Goal: Task Accomplishment & Management: Complete application form

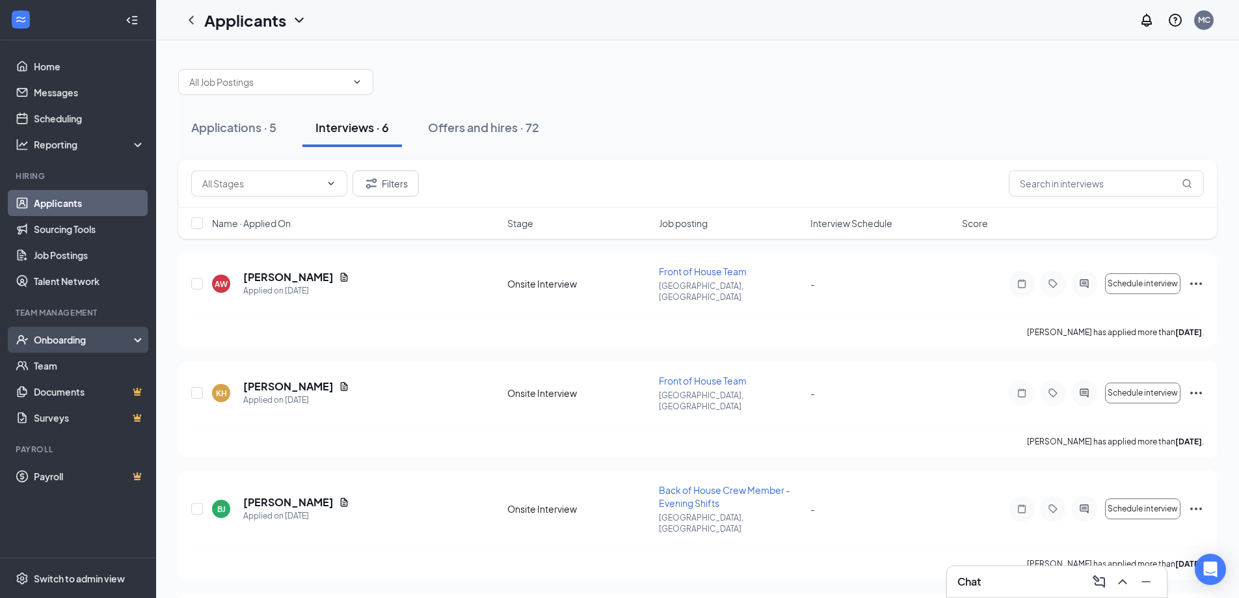
click at [73, 342] on div "Onboarding" at bounding box center [84, 339] width 100 height 13
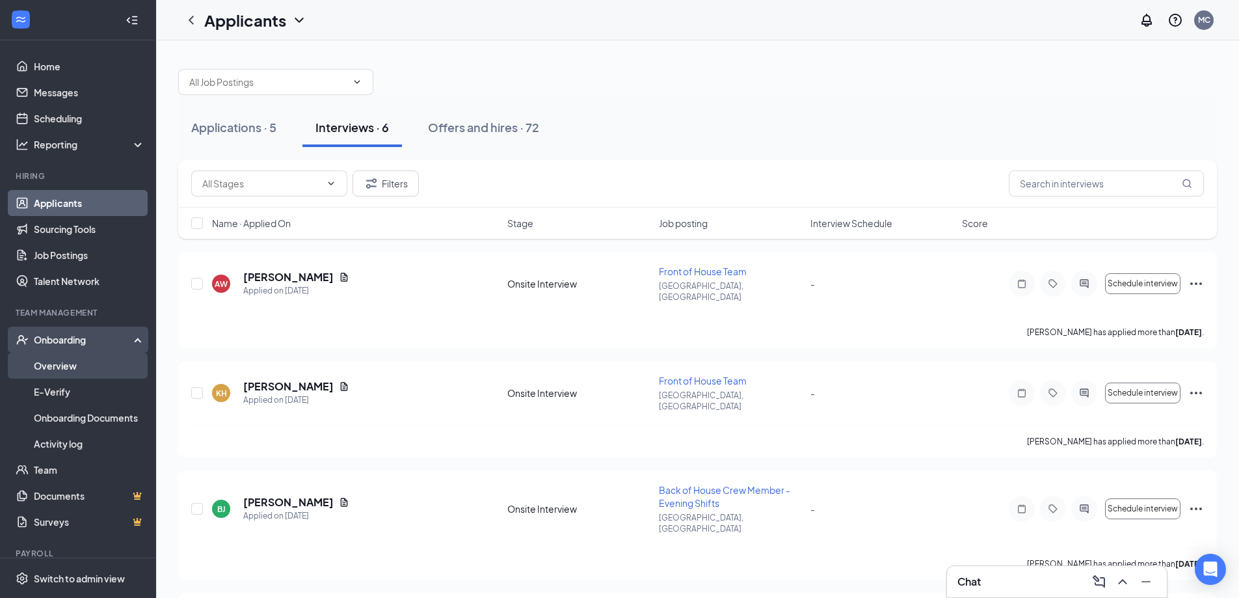
click at [72, 367] on link "Overview" at bounding box center [89, 365] width 111 height 26
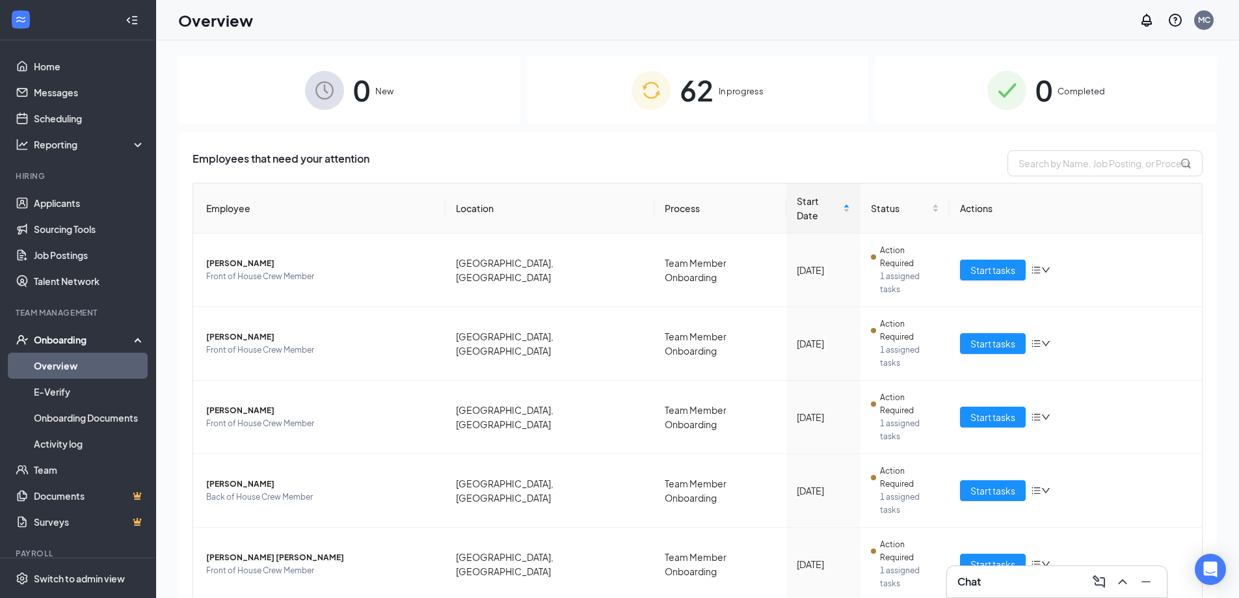
scroll to position [59, 0]
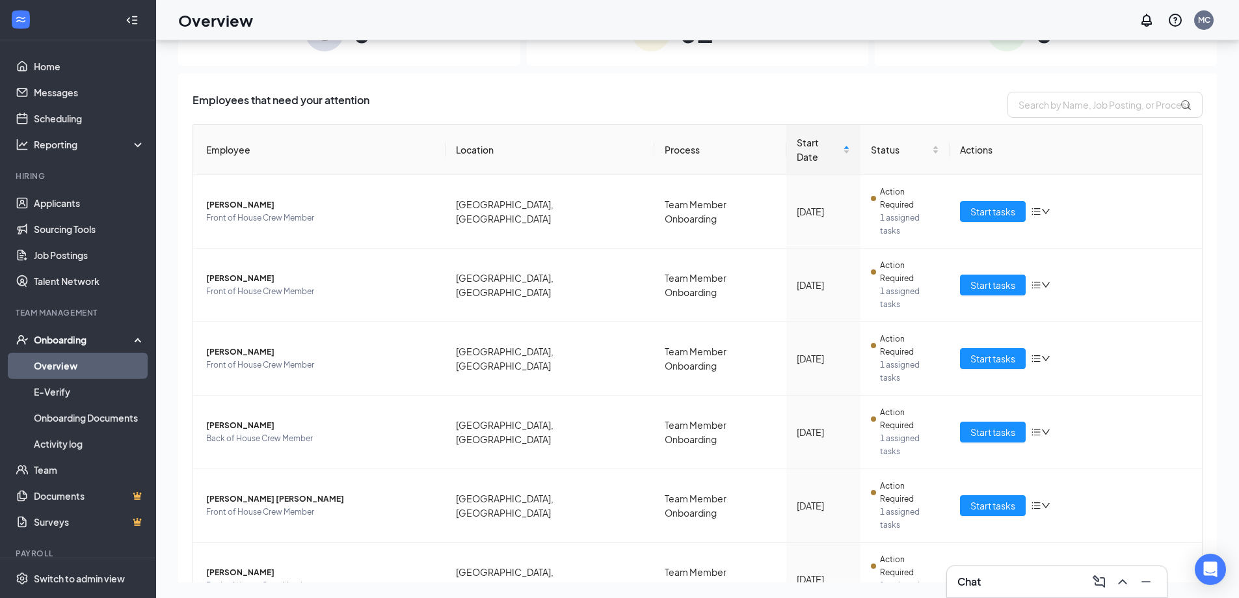
click at [1216, 526] on div "0 New 62 In progress 0 Completed Employees that need your attention Employee Lo…" at bounding box center [697, 290] width 1083 height 616
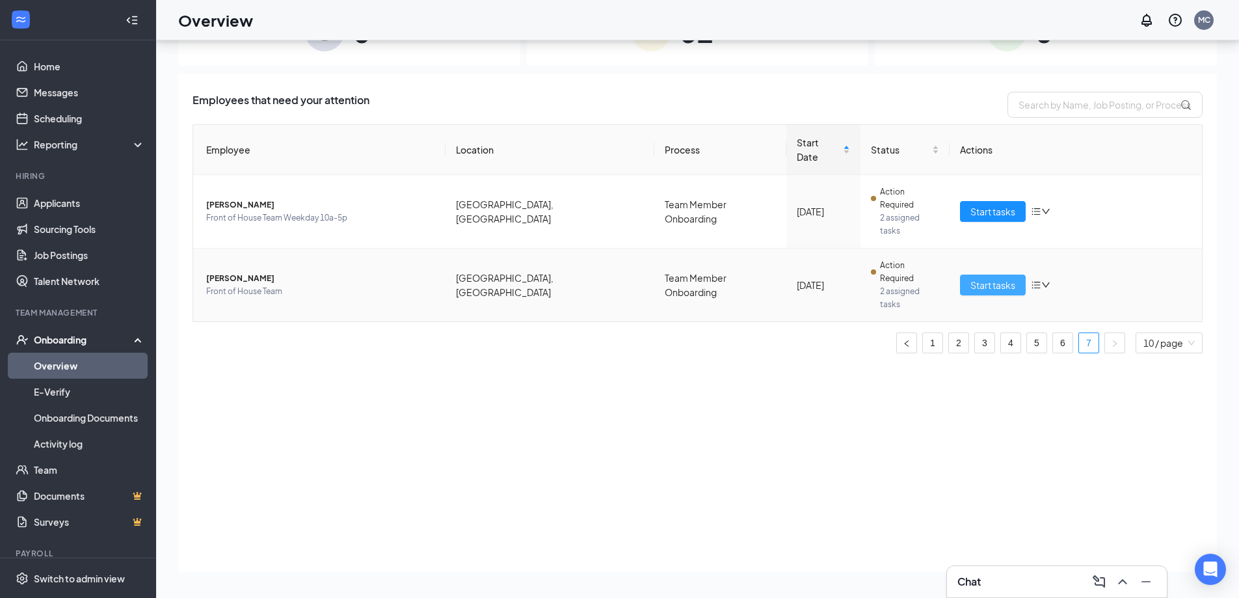
click at [983, 278] on span "Start tasks" at bounding box center [992, 285] width 45 height 14
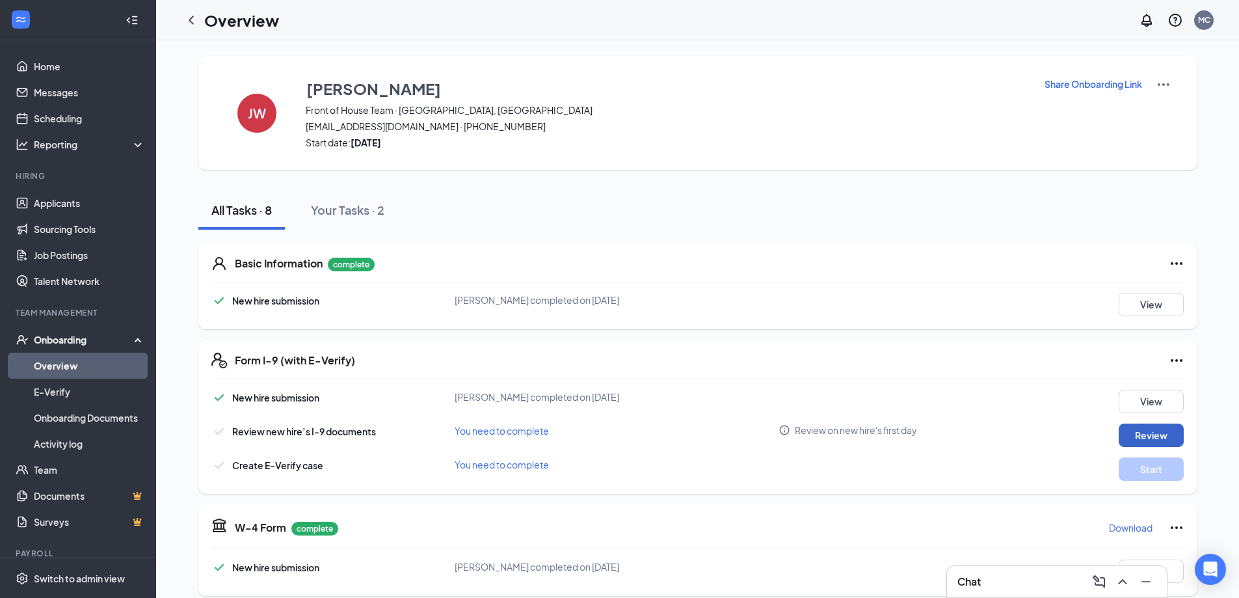
click at [1148, 438] on button "Review" at bounding box center [1150, 434] width 65 height 23
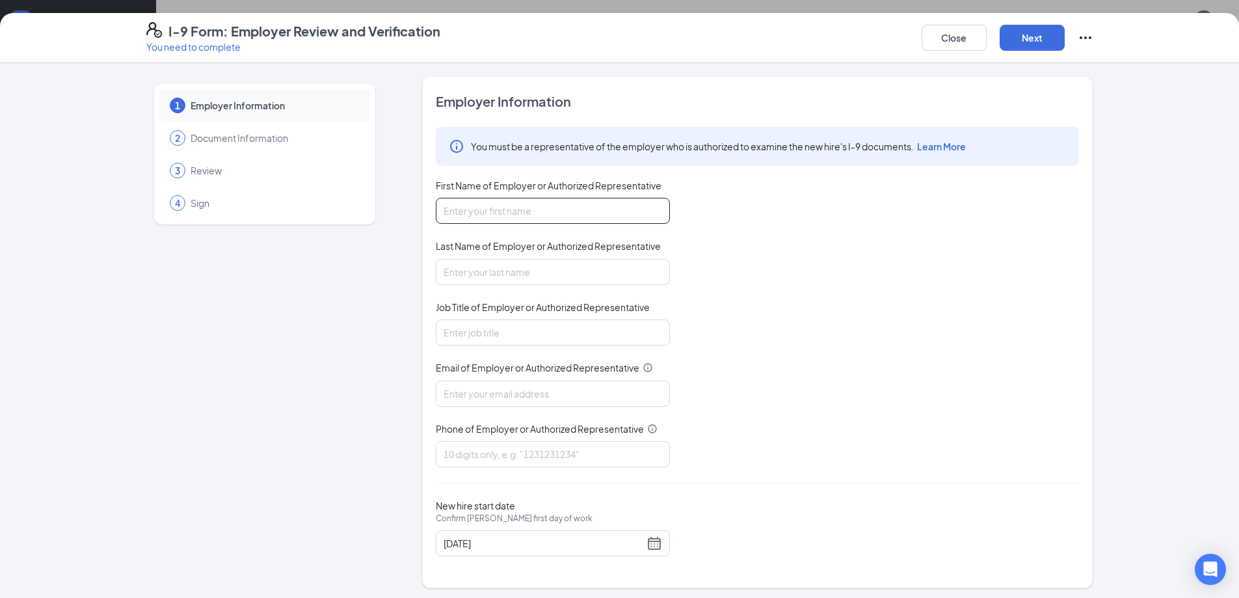
click at [537, 218] on input "First Name of Employer or Authorized Representative" at bounding box center [553, 211] width 234 height 26
type input "[PERSON_NAME]"
type input "General Manager"
click at [551, 388] on input "Email of Employer or Authorized Representative" at bounding box center [553, 393] width 234 height 26
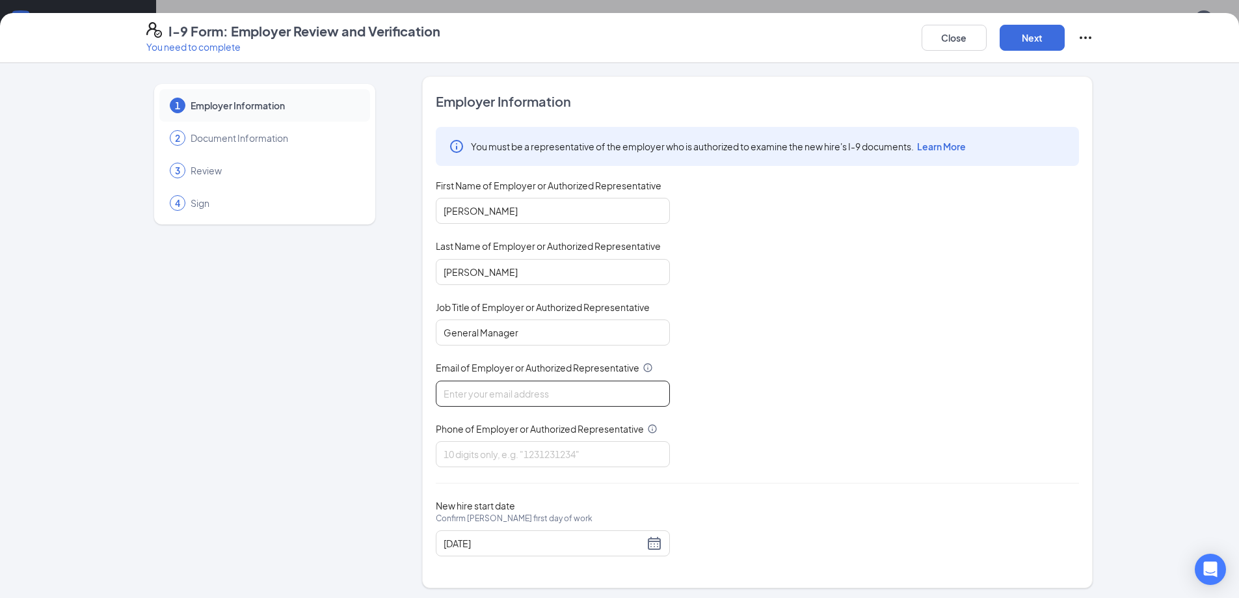
type input "[EMAIL_ADDRESS][DOMAIN_NAME]"
click at [561, 459] on input "Phone of Employer or Authorized Representative" at bounding box center [553, 454] width 234 height 26
type input "9723553787"
click at [1032, 43] on button "Next" at bounding box center [1031, 38] width 65 height 26
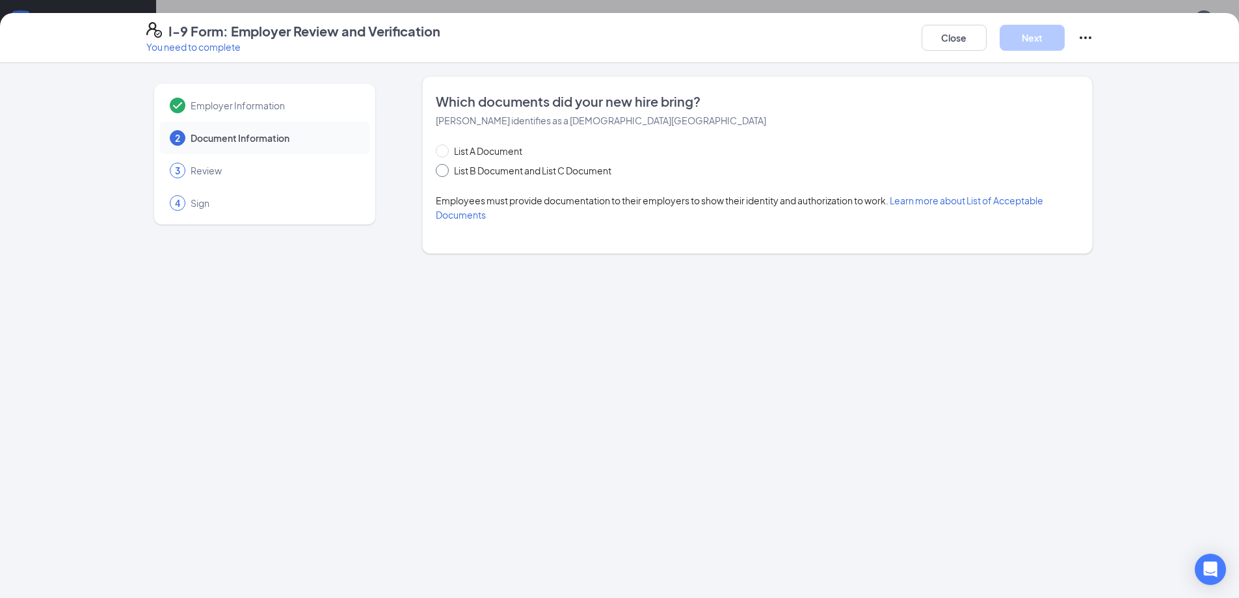
click at [436, 168] on input "List B Document and List C Document" at bounding box center [440, 168] width 9 height 9
radio input "true"
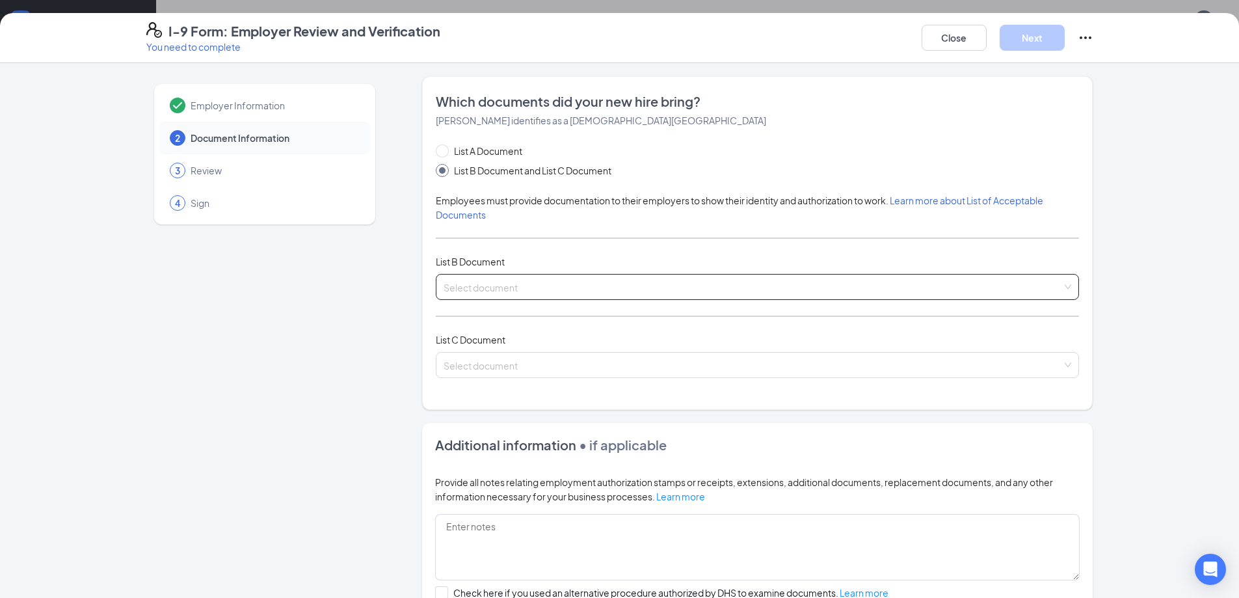
click at [535, 280] on input "search" at bounding box center [752, 284] width 618 height 20
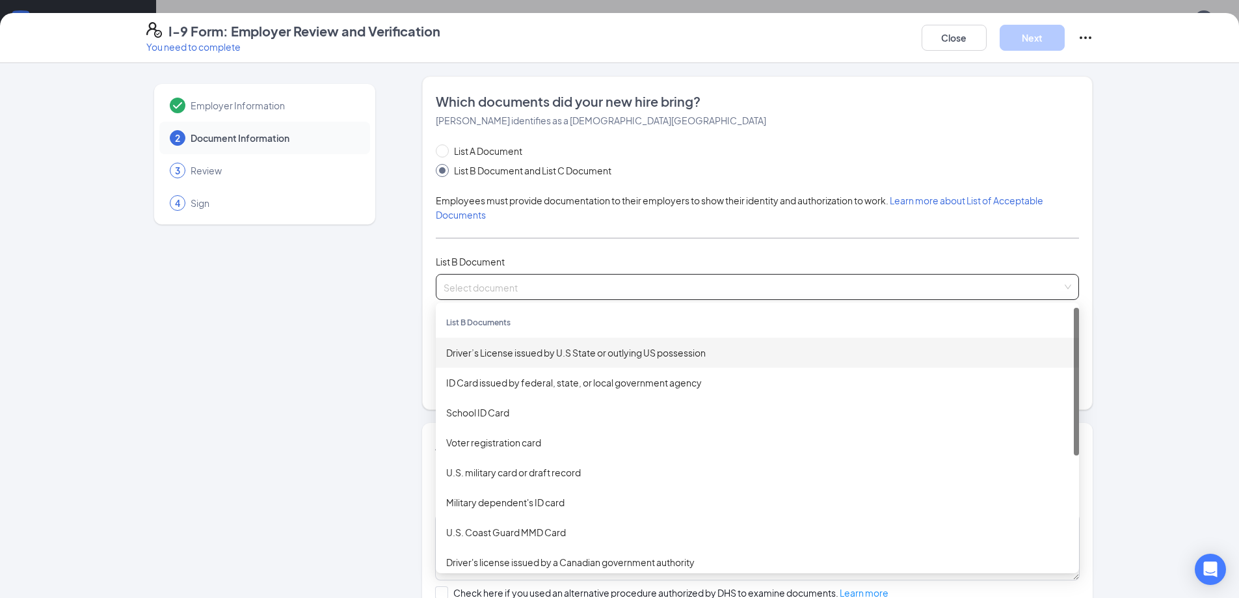
click at [537, 355] on div "Driver’s License issued by U.S State or outlying US possession" at bounding box center [757, 352] width 622 height 14
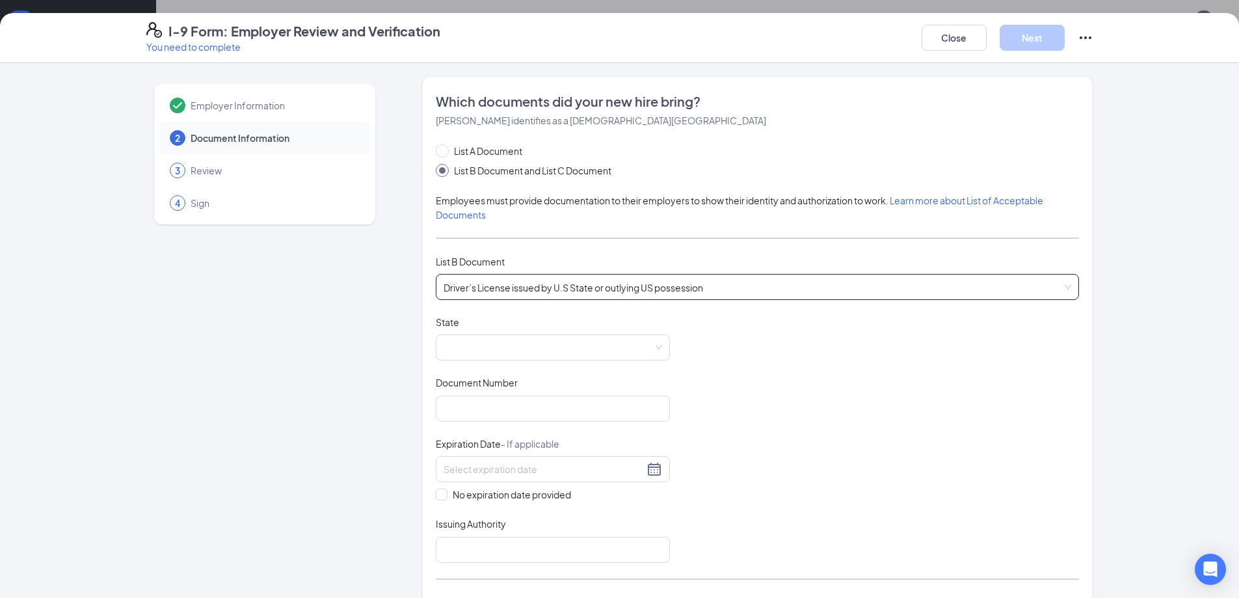
click at [537, 355] on span at bounding box center [552, 347] width 218 height 25
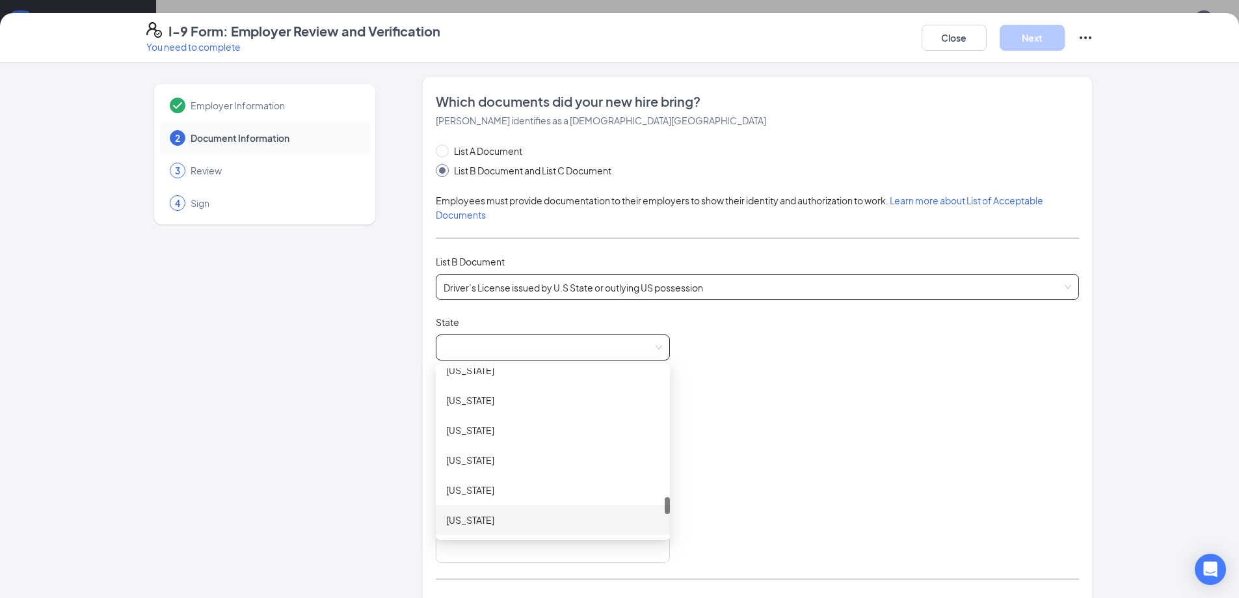
scroll to position [1269, 0]
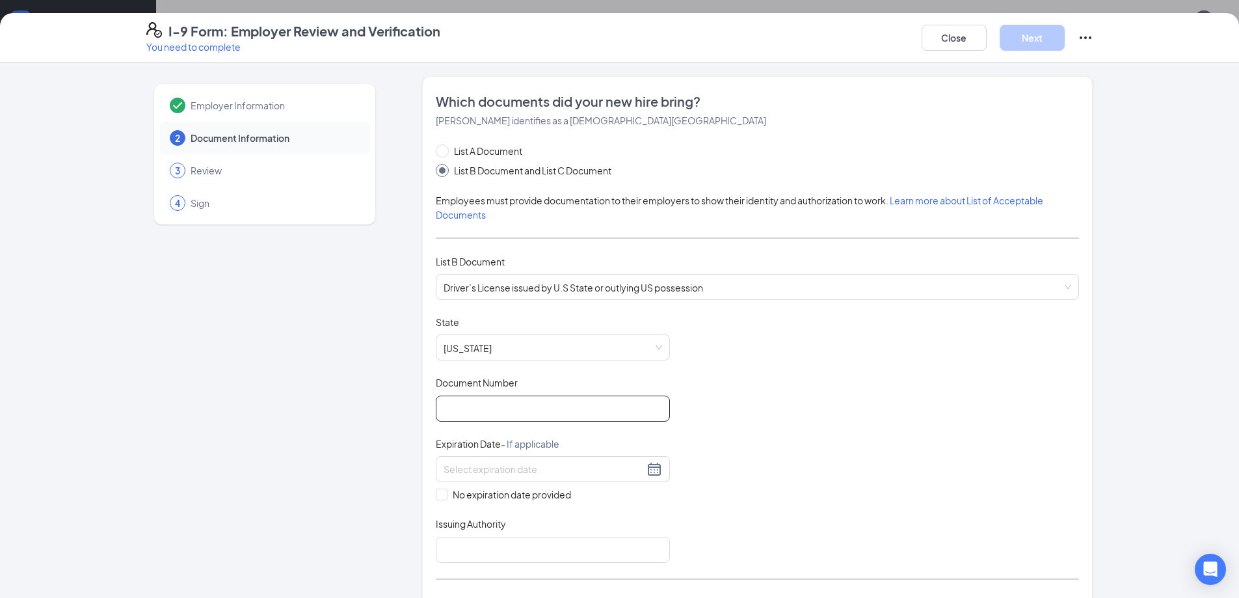
click at [516, 409] on input "Document Number" at bounding box center [553, 408] width 234 height 26
type input "49608346"
click at [499, 468] on input at bounding box center [543, 469] width 200 height 14
click at [539, 582] on div "19" at bounding box center [544, 585] width 16 height 16
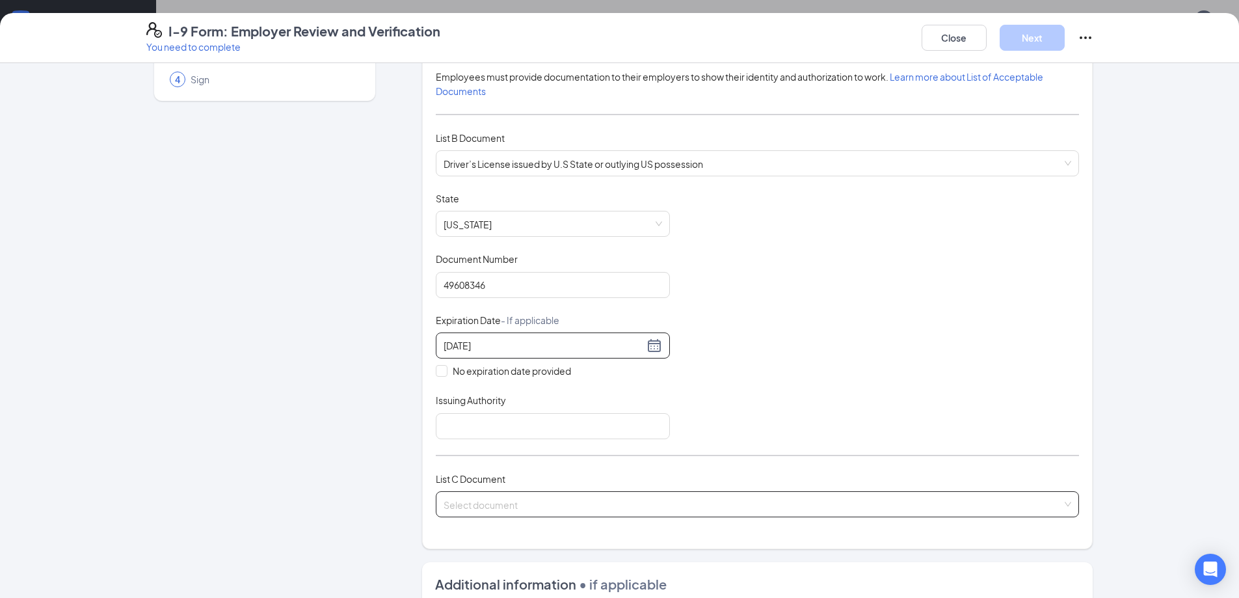
scroll to position [130, 0]
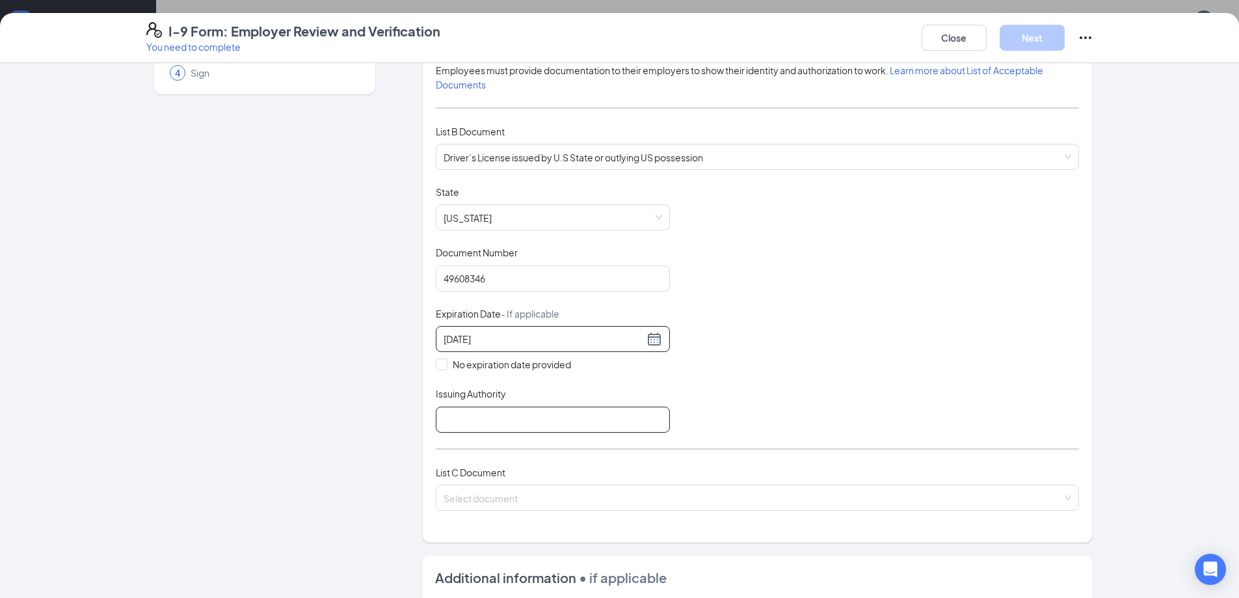
type input "[DATE]"
click at [525, 412] on input "Issuing Authority" at bounding box center [553, 419] width 234 height 26
type input "[US_STATE] DPS"
click at [486, 494] on input "search" at bounding box center [752, 495] width 618 height 20
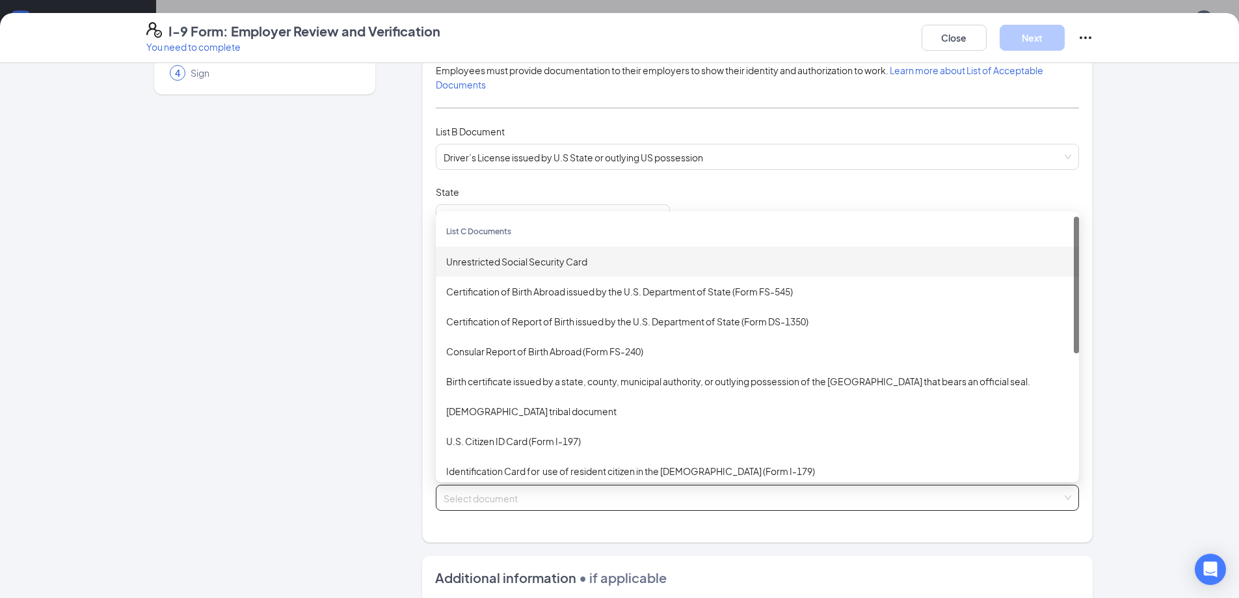
click at [504, 256] on div "Unrestricted Social Security Card" at bounding box center [757, 261] width 622 height 14
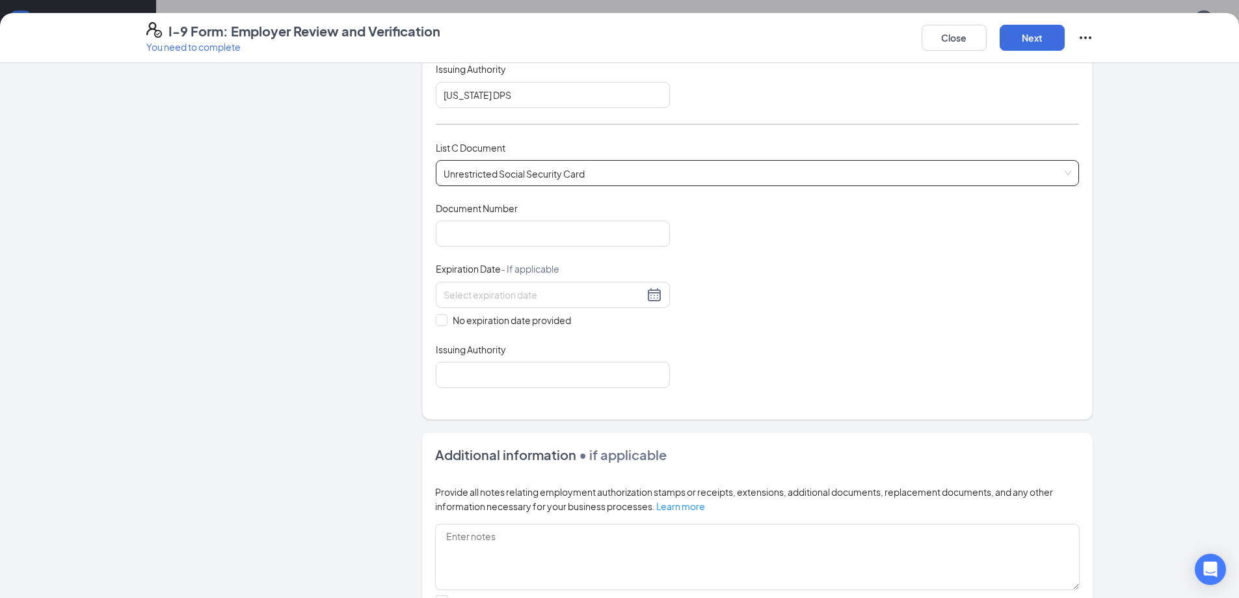
scroll to position [455, 0]
click at [437, 322] on span at bounding box center [442, 319] width 12 height 12
click at [437, 322] on input "No expiration date provided" at bounding box center [440, 317] width 9 height 9
checkbox input "true"
click at [491, 238] on input "Document Number" at bounding box center [553, 233] width 234 height 26
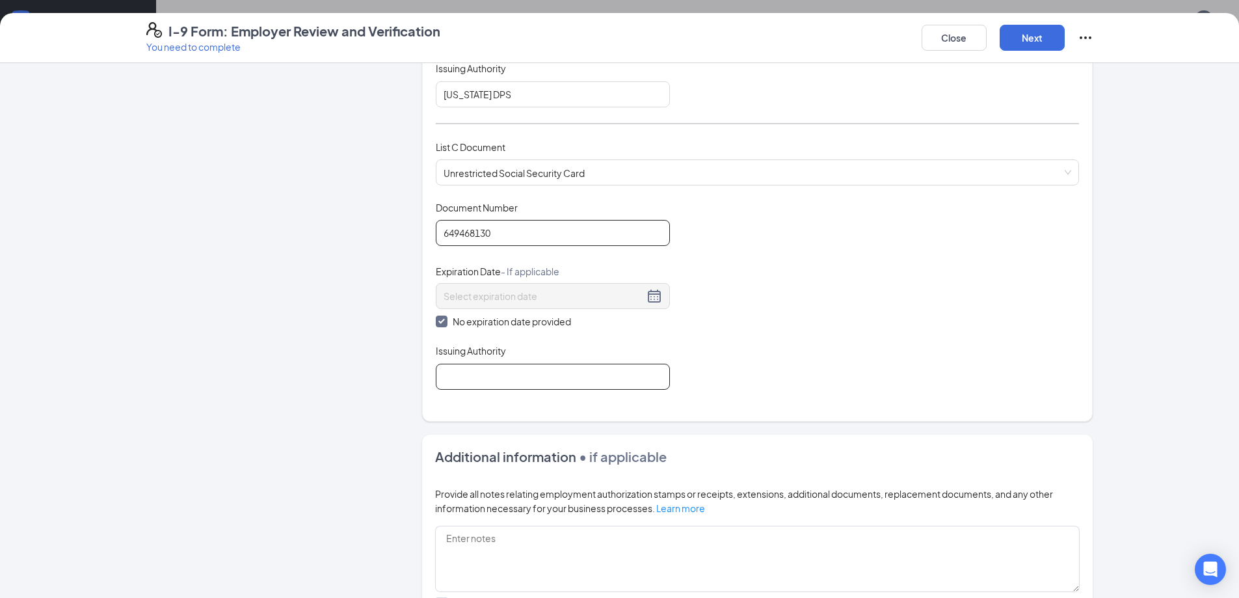
type input "649468130"
click at [508, 376] on input "Issuing Authority" at bounding box center [553, 376] width 234 height 26
type input "[GEOGRAPHIC_DATA]"
click at [1031, 32] on button "Next" at bounding box center [1031, 38] width 65 height 26
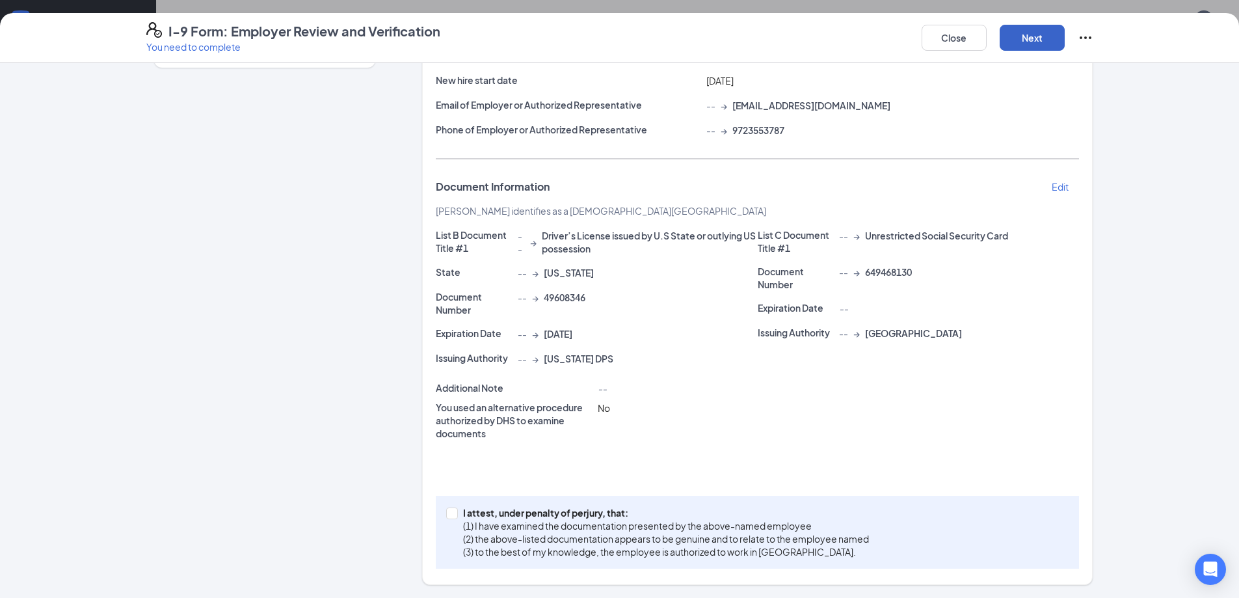
scroll to position [157, 0]
click at [447, 512] on input "I attest, under penalty of [PERSON_NAME], that: (1) I have examined the documen…" at bounding box center [450, 511] width 9 height 9
checkbox input "true"
click at [1037, 34] on button "Next" at bounding box center [1031, 38] width 65 height 26
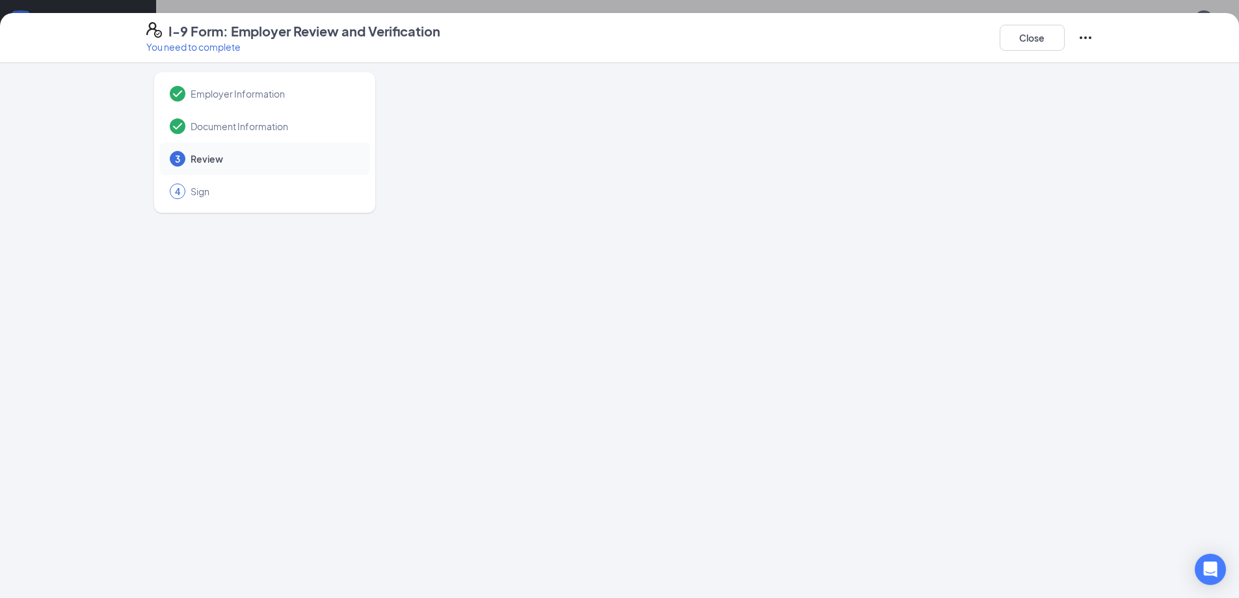
scroll to position [0, 0]
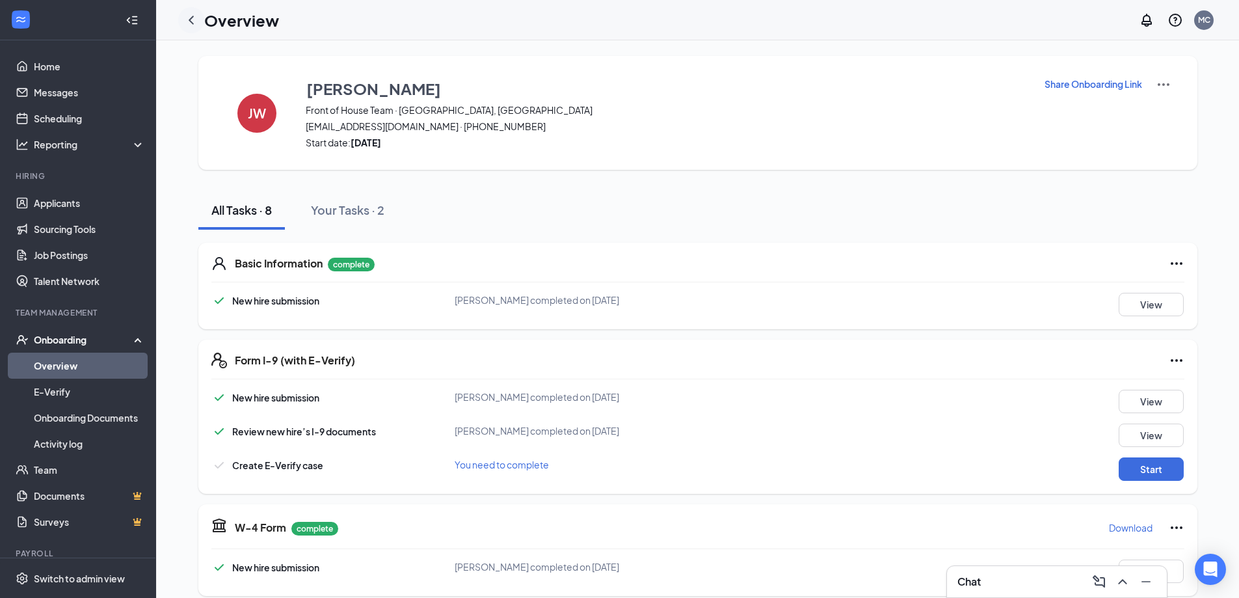
click at [191, 18] on icon "ChevronLeft" at bounding box center [191, 20] width 5 height 8
